Goal: Task Accomplishment & Management: Manage account settings

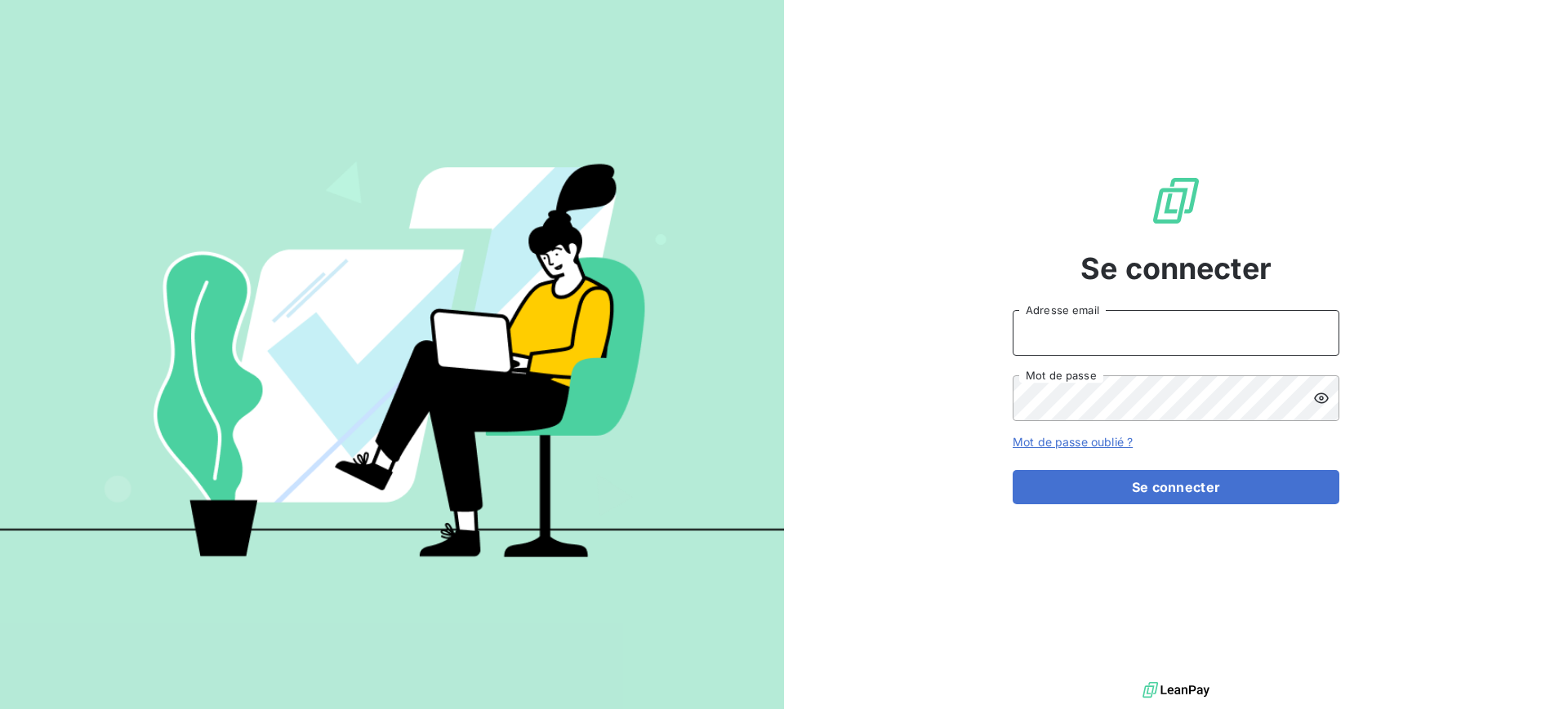
click at [1067, 340] on input "Adresse email" at bounding box center [1176, 332] width 326 height 45
type input "franck.lavocat@tamarins.re"
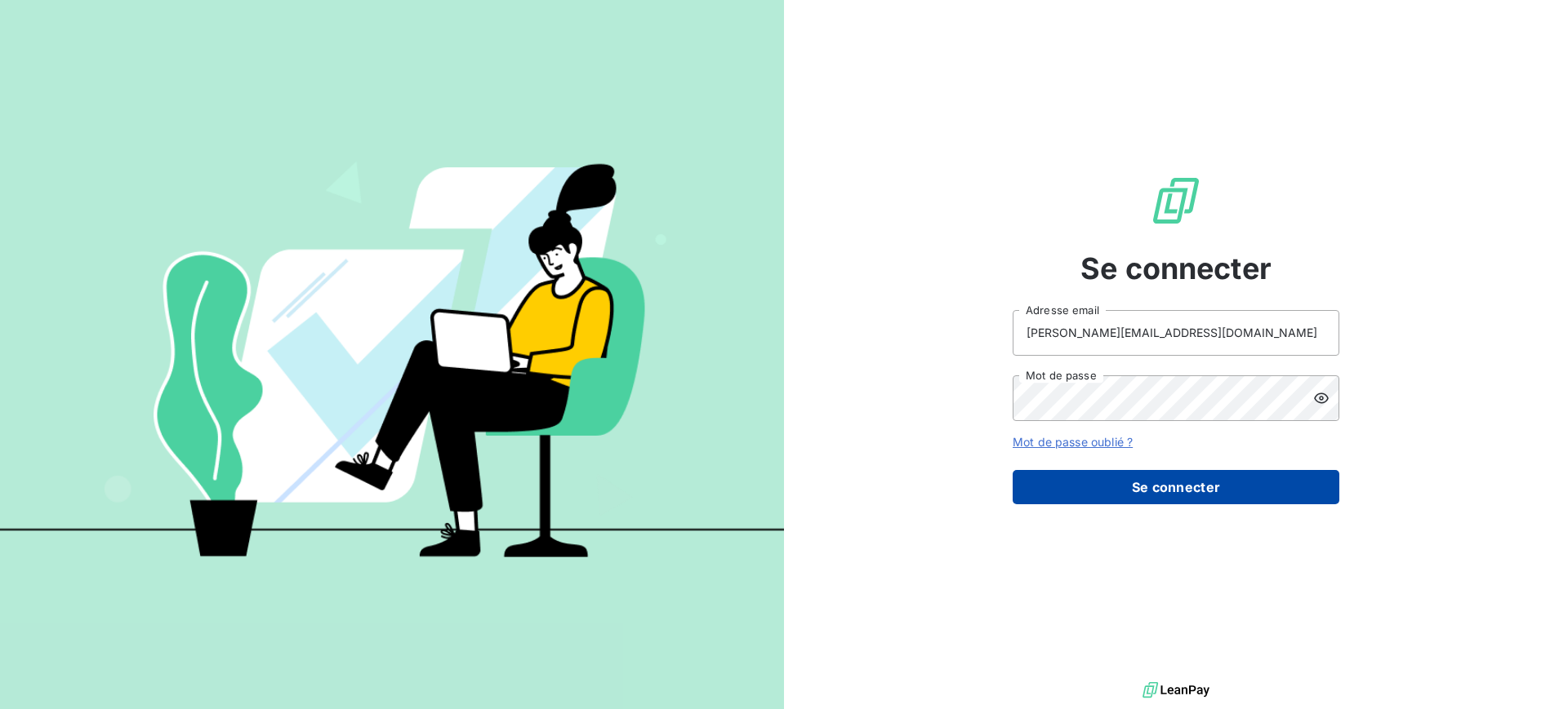
click at [1237, 487] on button "Se connecter" at bounding box center [1176, 487] width 326 height 34
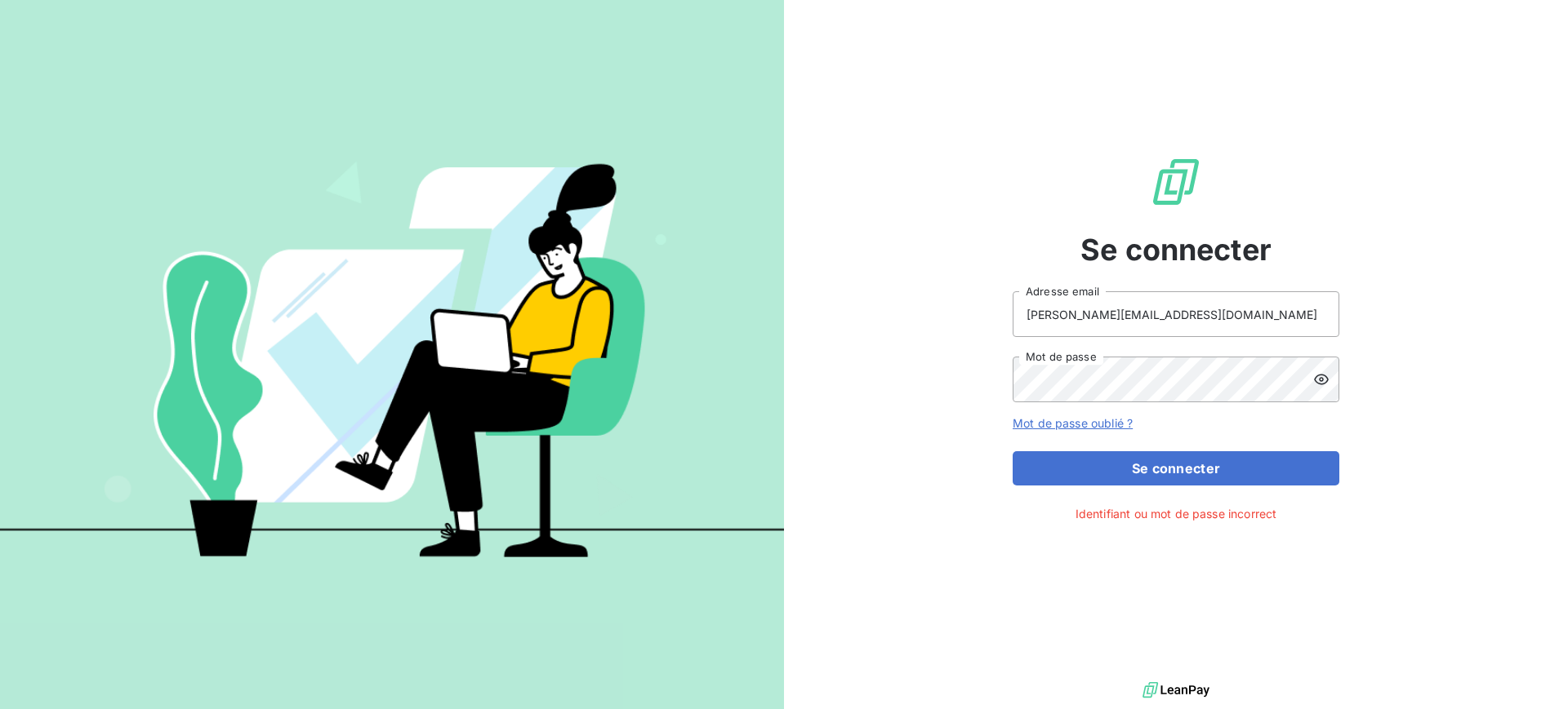
click at [1329, 375] on icon at bounding box center [1321, 379] width 16 height 16
click at [1154, 463] on button "Se connecter" at bounding box center [1176, 468] width 326 height 34
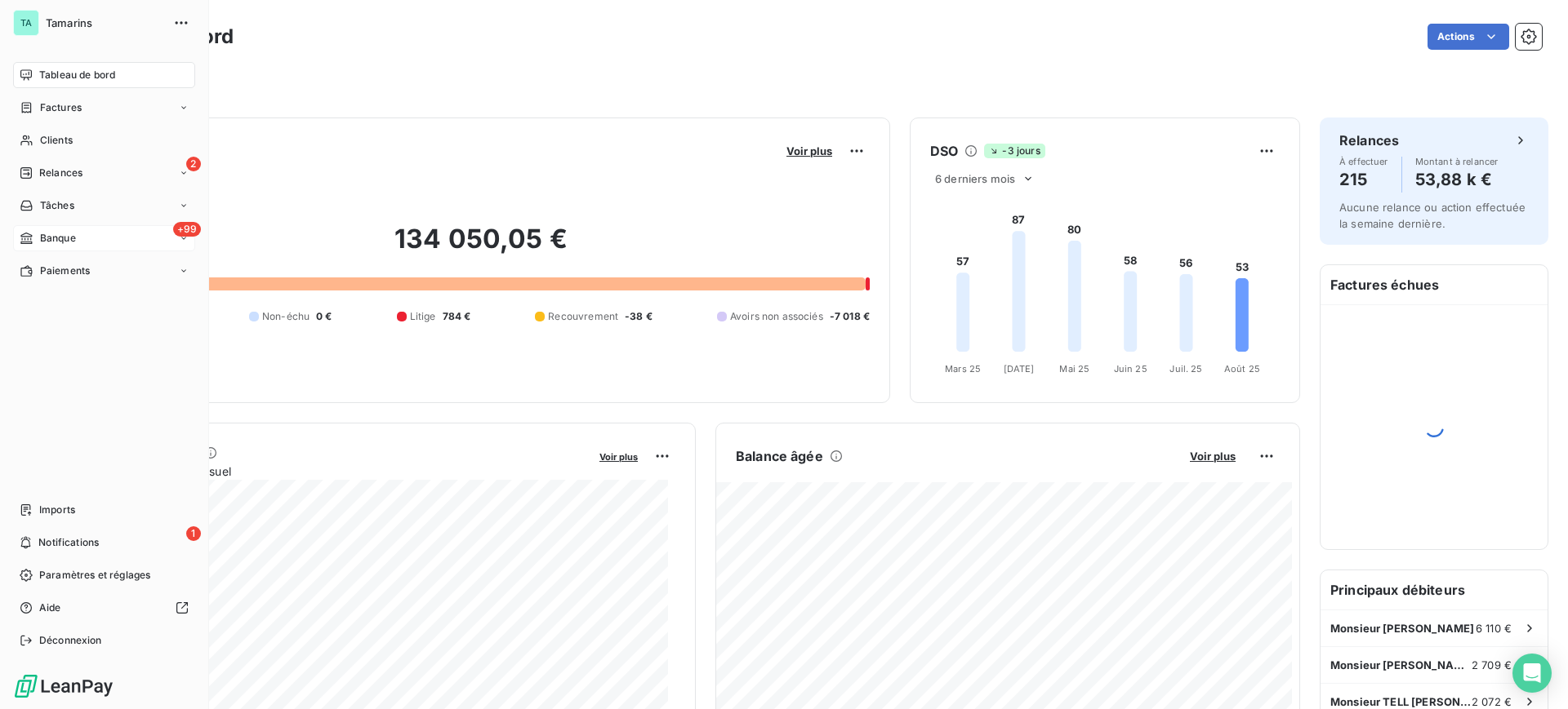
click at [57, 235] on span "Banque" at bounding box center [58, 238] width 36 height 15
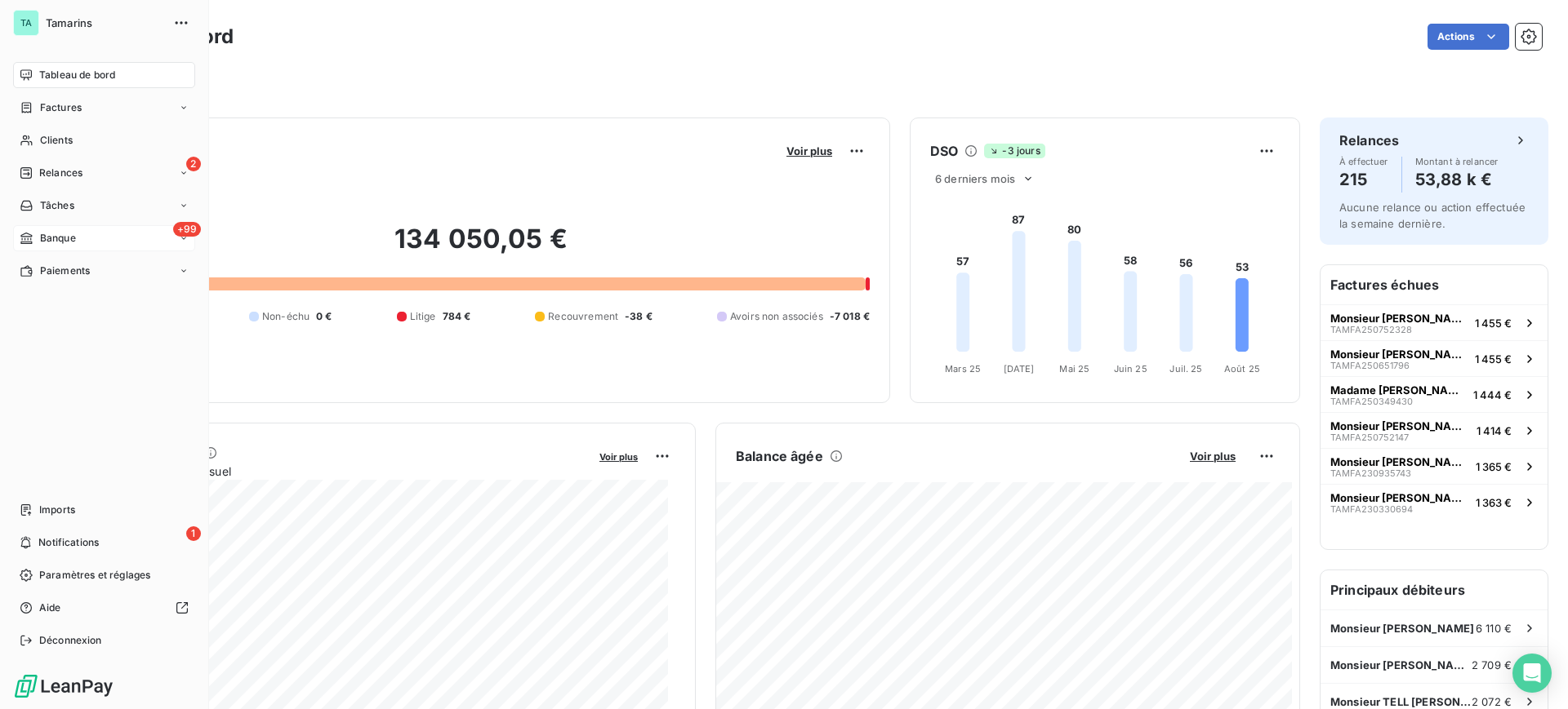
click at [68, 234] on span "Banque" at bounding box center [58, 238] width 36 height 15
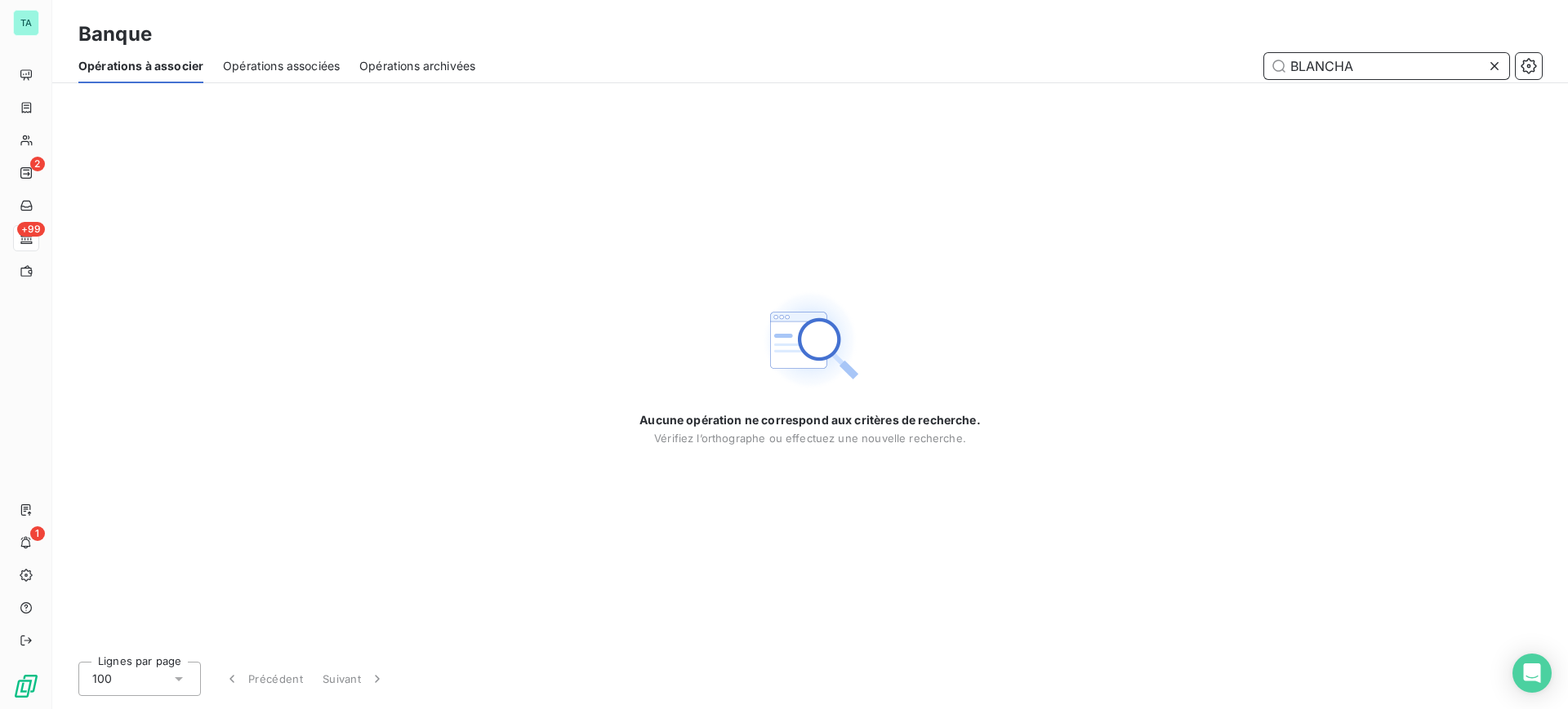
type input "BLANCHA"
